Goal: Navigation & Orientation: Find specific page/section

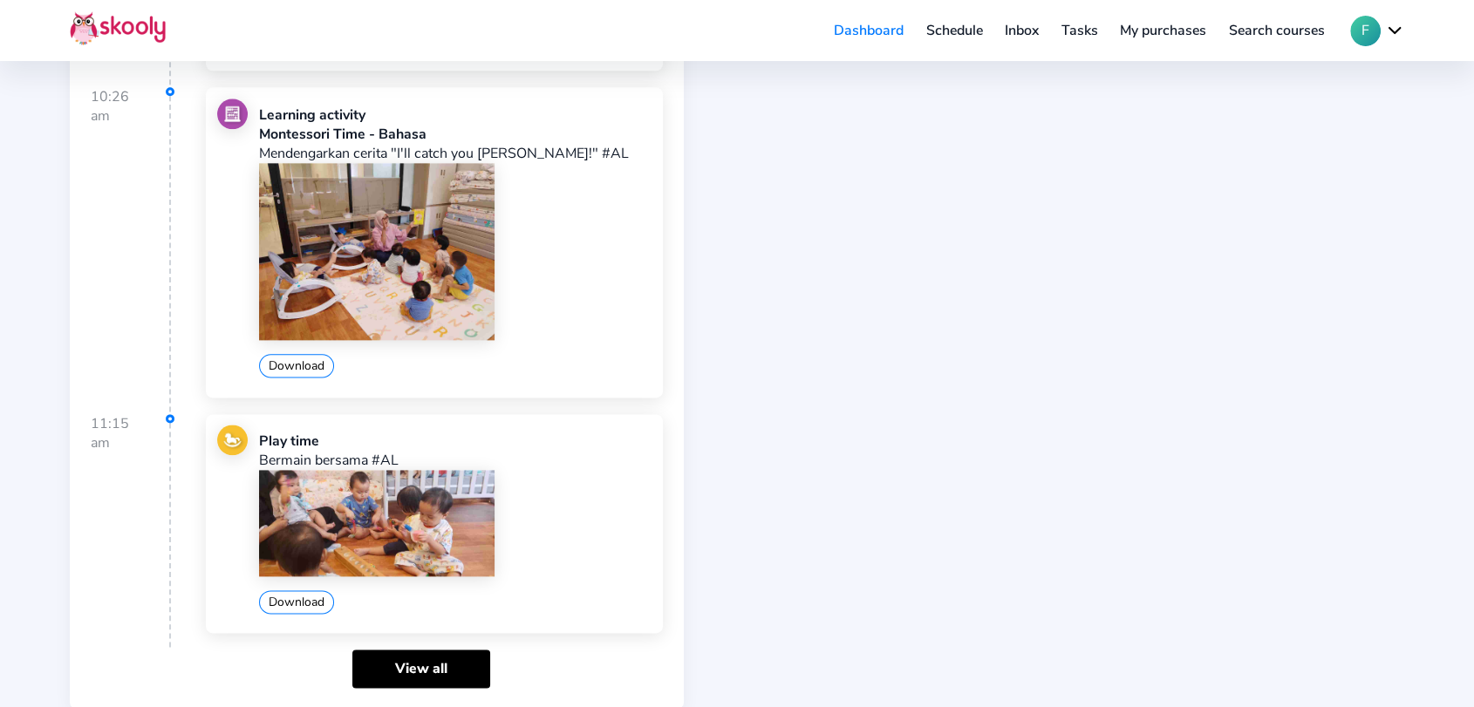
scroll to position [2255, 0]
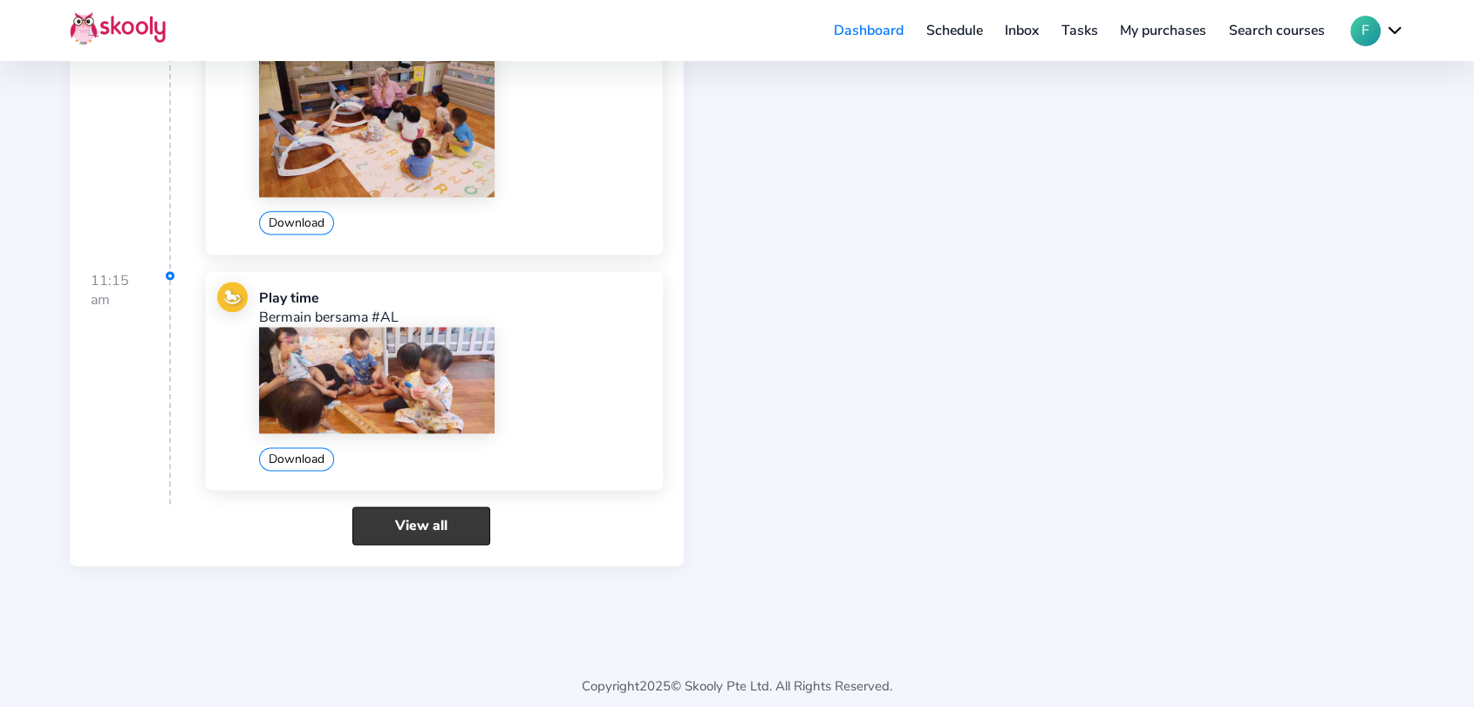
click at [397, 507] on link "View all" at bounding box center [421, 526] width 138 height 38
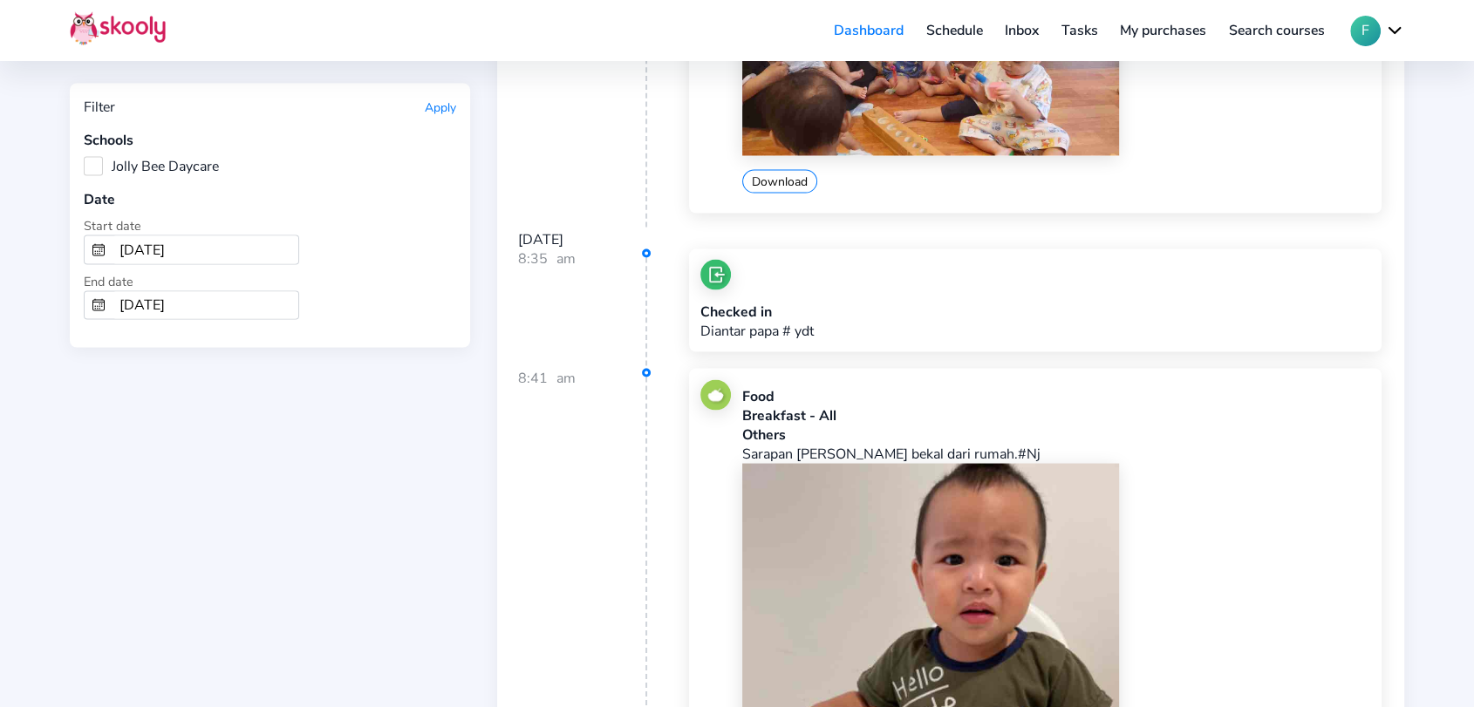
scroll to position [3197, 0]
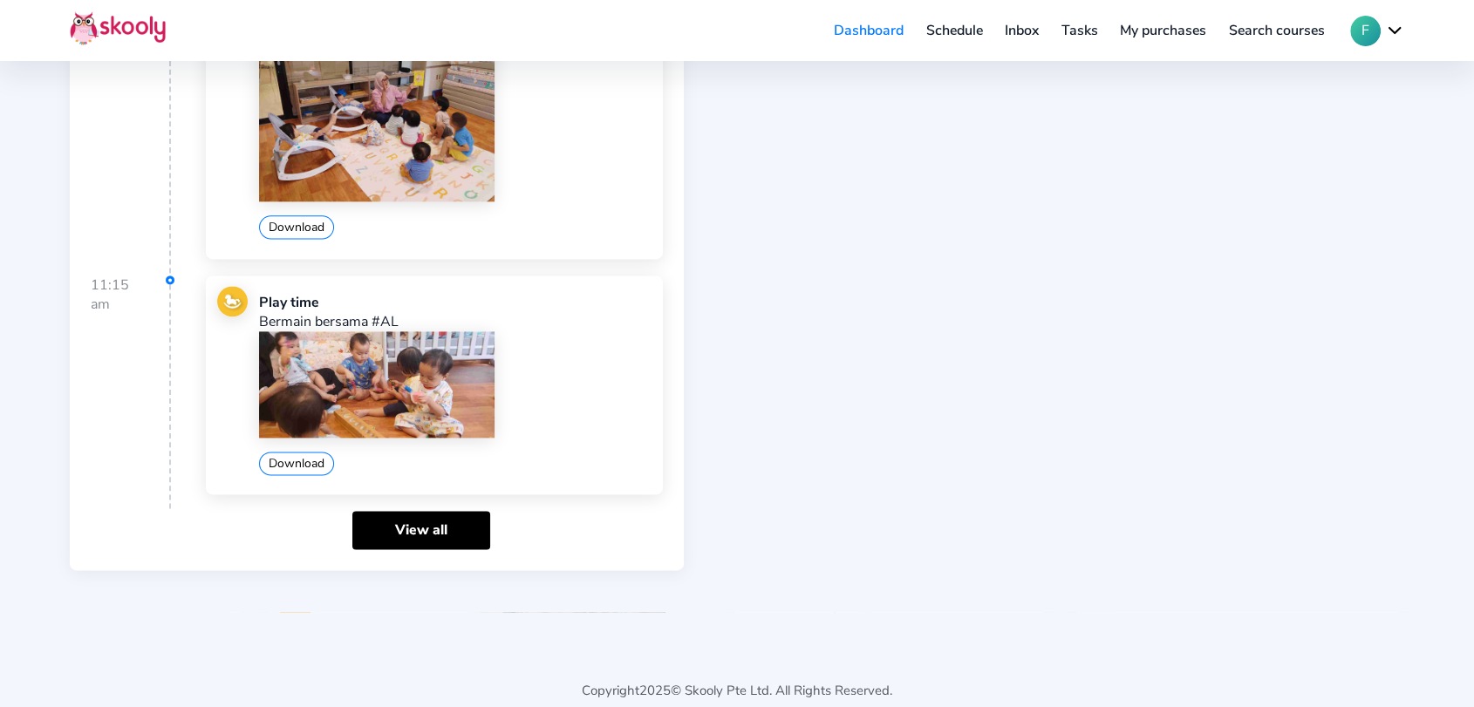
scroll to position [2255, 0]
